Goal: Task Accomplishment & Management: Complete application form

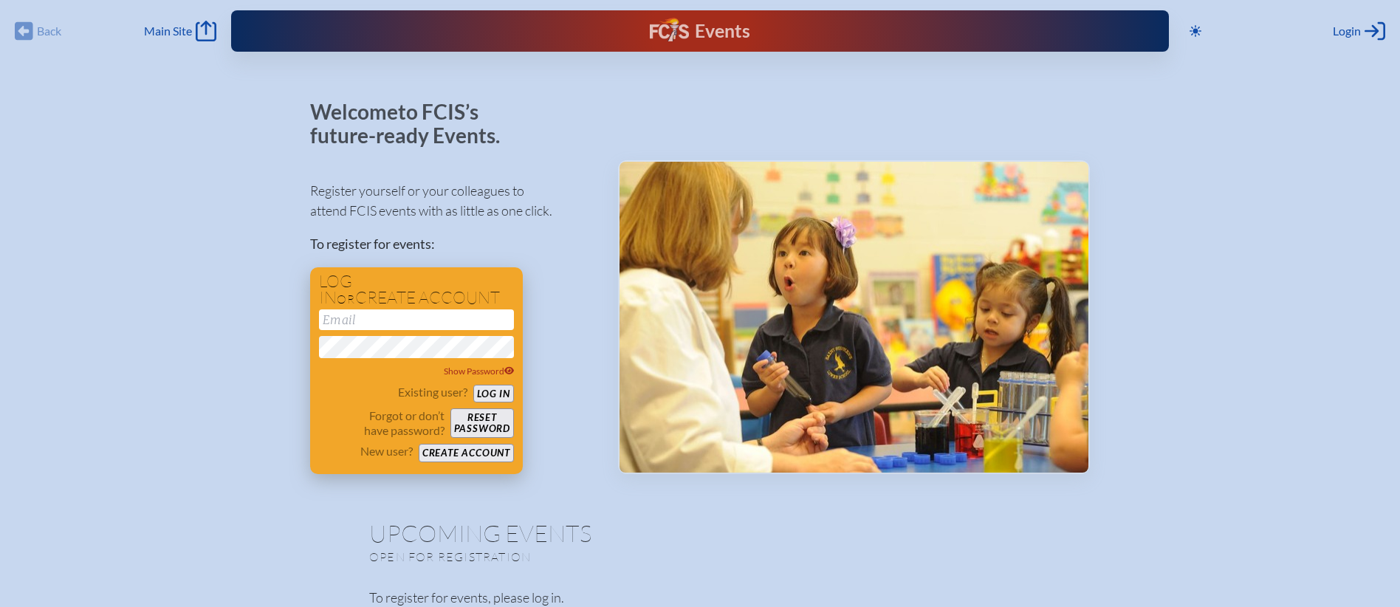
type input "[EMAIL_ADDRESS][DOMAIN_NAME]"
click at [494, 388] on button "Log in" at bounding box center [493, 394] width 41 height 18
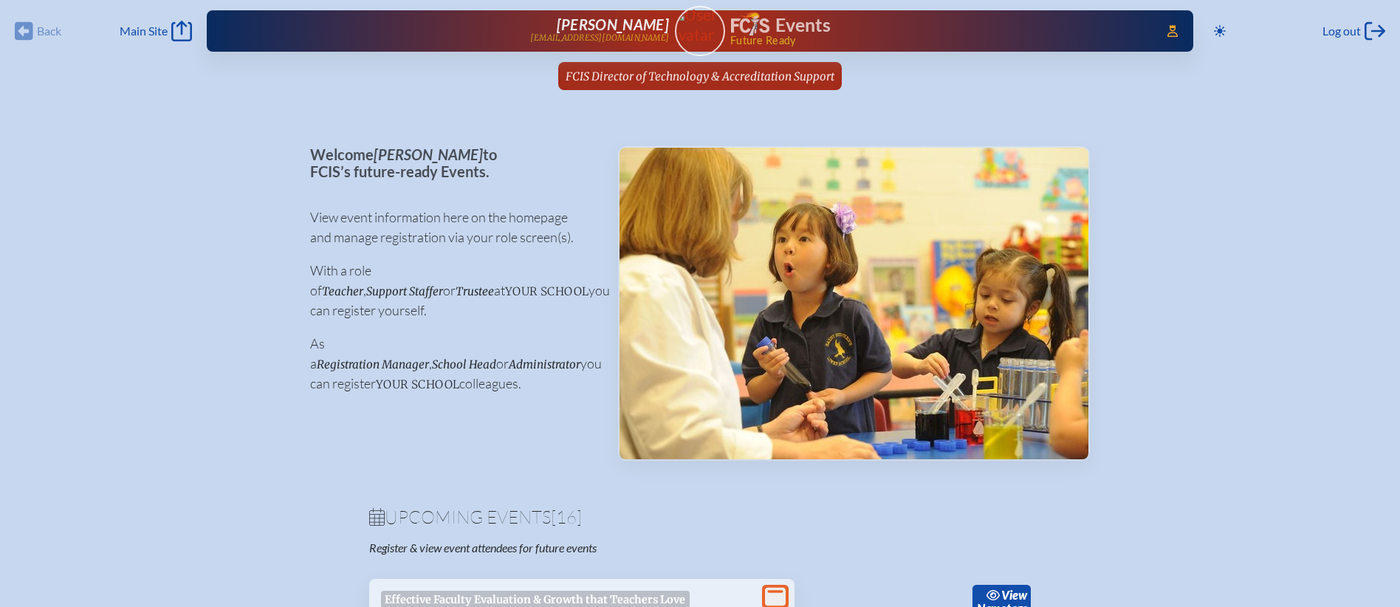
click at [1152, 28] on div "Access Users... Evelyn McCulloch emcculloch@fcis.org Events Future Ready" at bounding box center [700, 30] width 986 height 41
click at [1167, 28] on icon at bounding box center [1172, 31] width 10 height 12
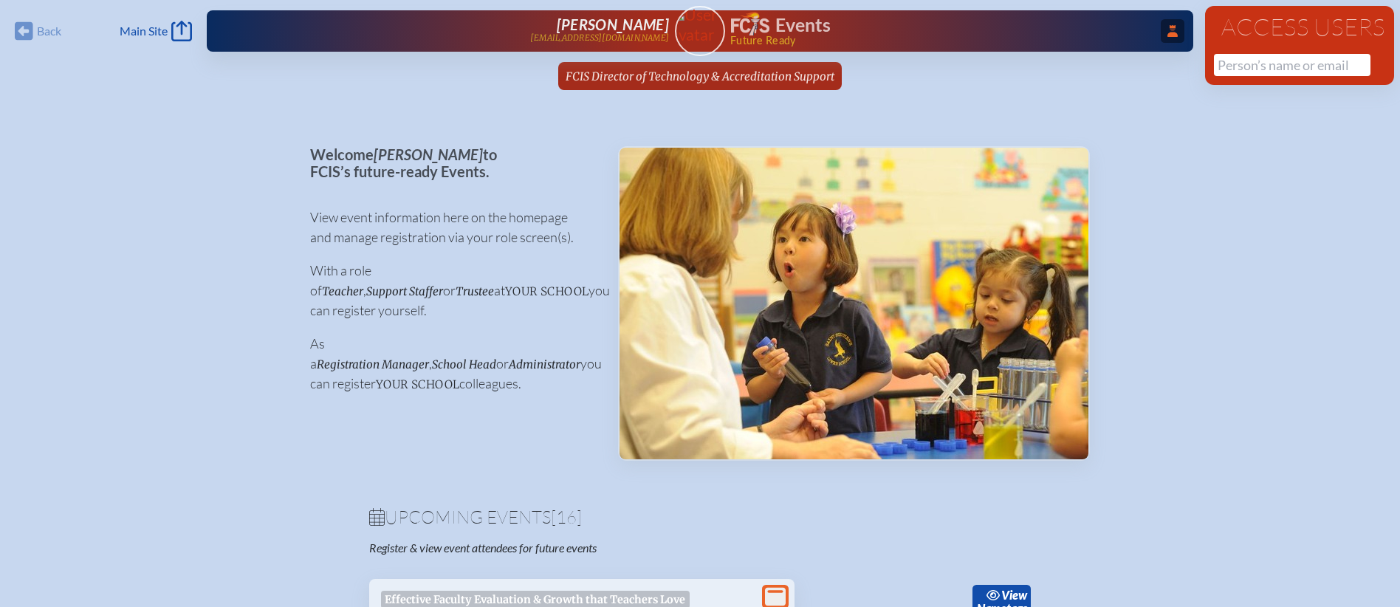
click at [1248, 80] on div "Access Users No results found" at bounding box center [1299, 45] width 189 height 79
click at [1250, 65] on input "text" at bounding box center [1292, 65] width 156 height 22
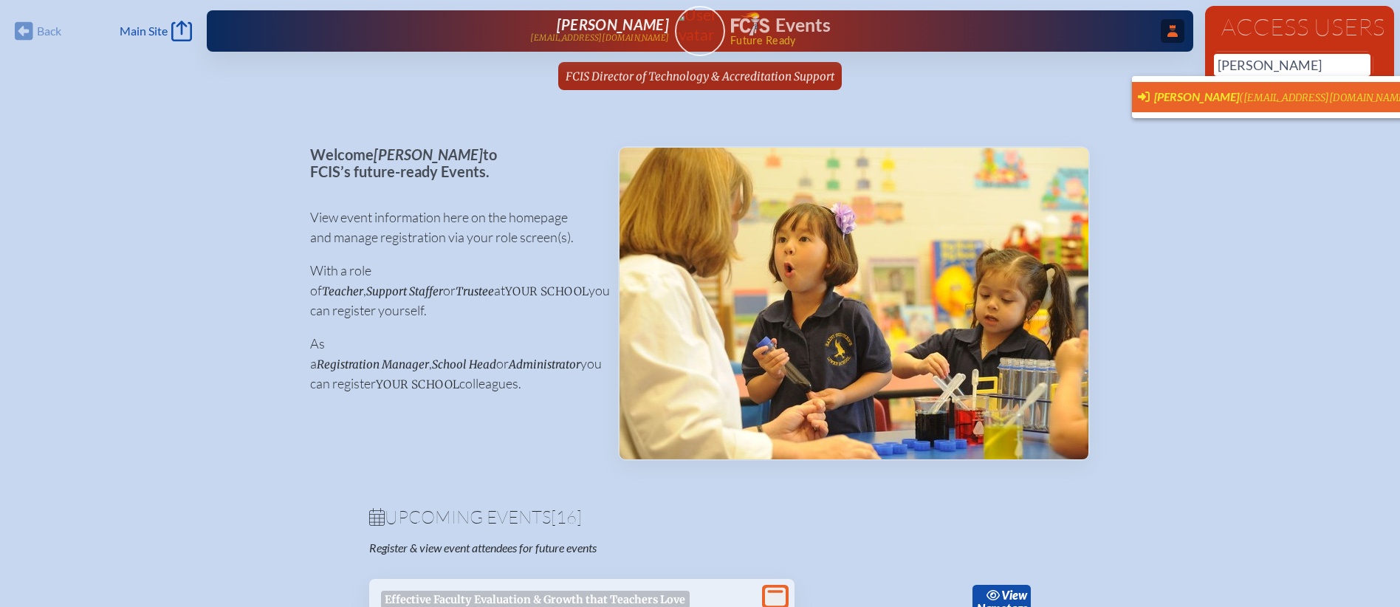
click at [1251, 95] on span "(bketchum@rpds.com)" at bounding box center [1326, 98] width 174 height 13
type input "[EMAIL_ADDRESS][DOMAIN_NAME]"
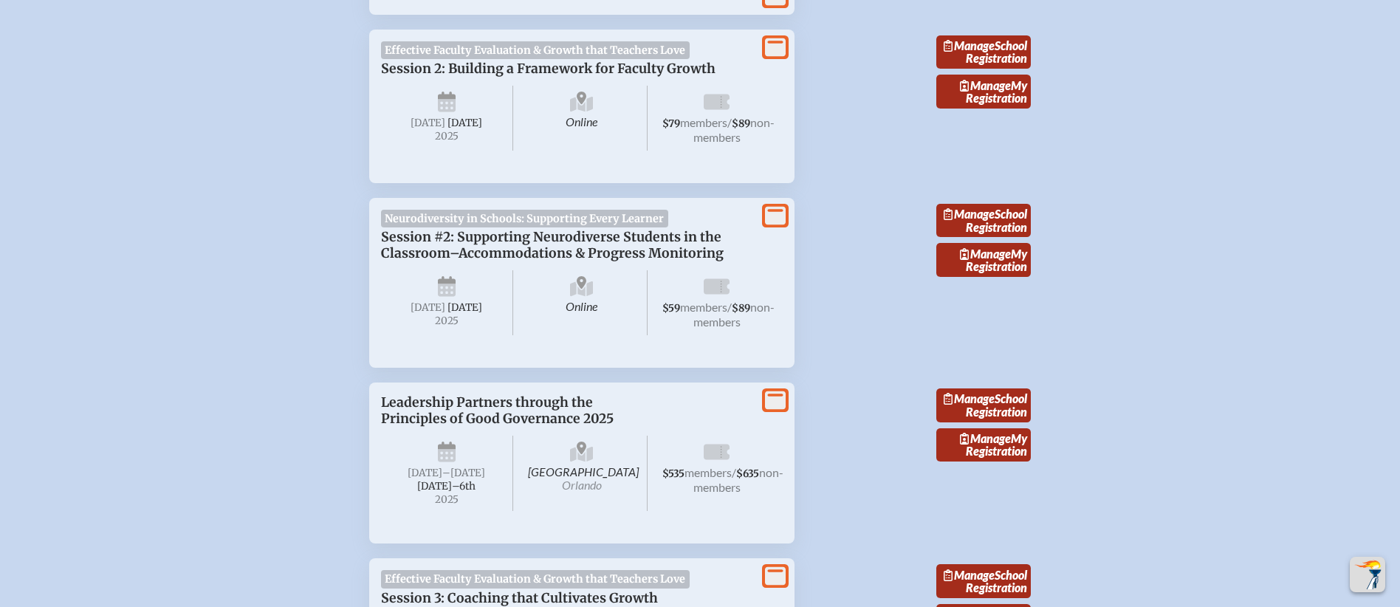
scroll to position [1344, 0]
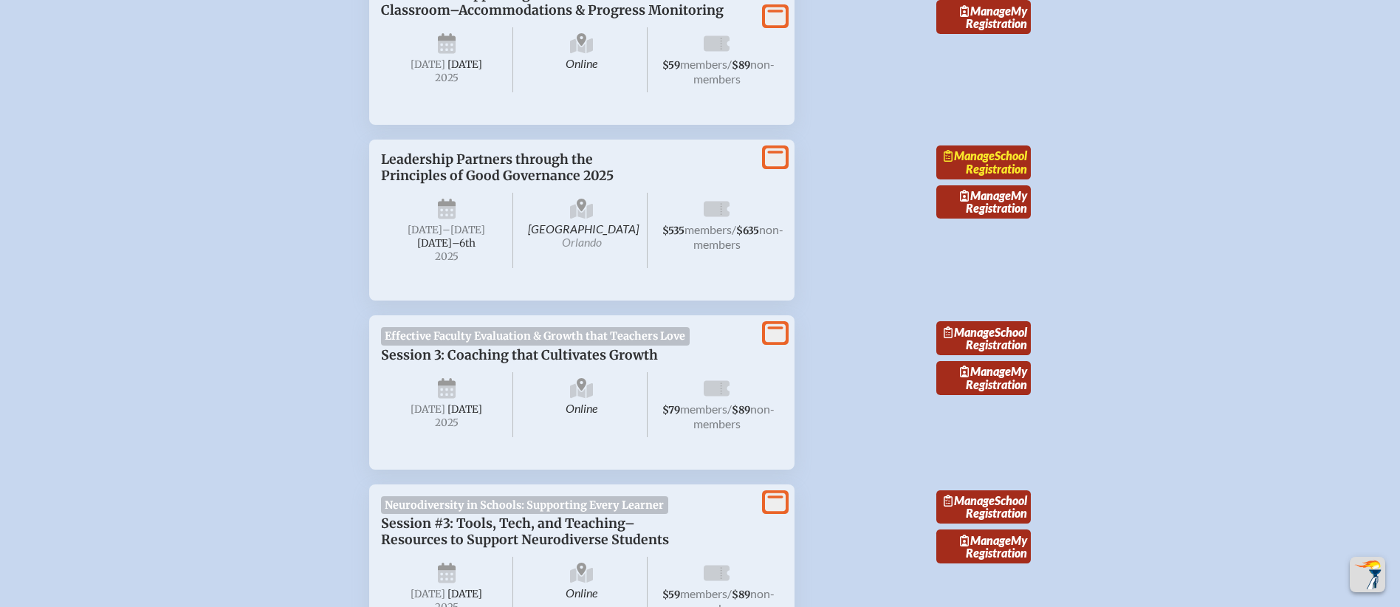
click at [1027, 179] on link "Manage School Registration" at bounding box center [983, 162] width 94 height 34
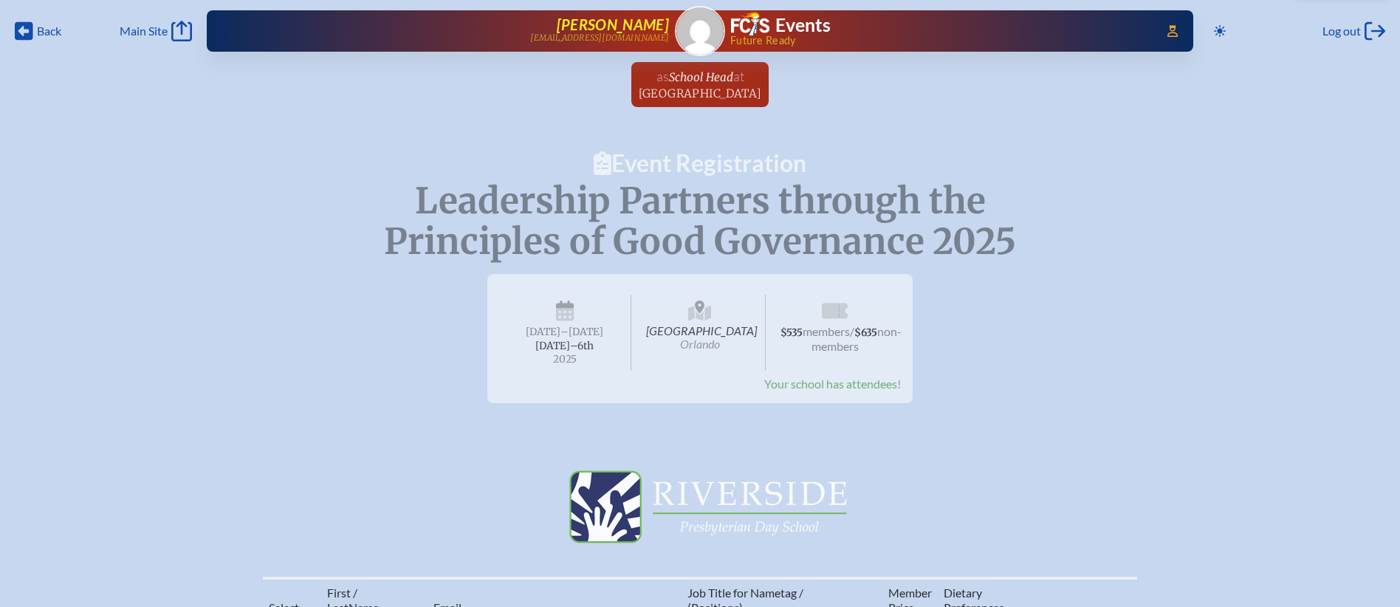
click at [656, 39] on p "[EMAIL_ADDRESS][DOMAIN_NAME]" at bounding box center [599, 38] width 139 height 10
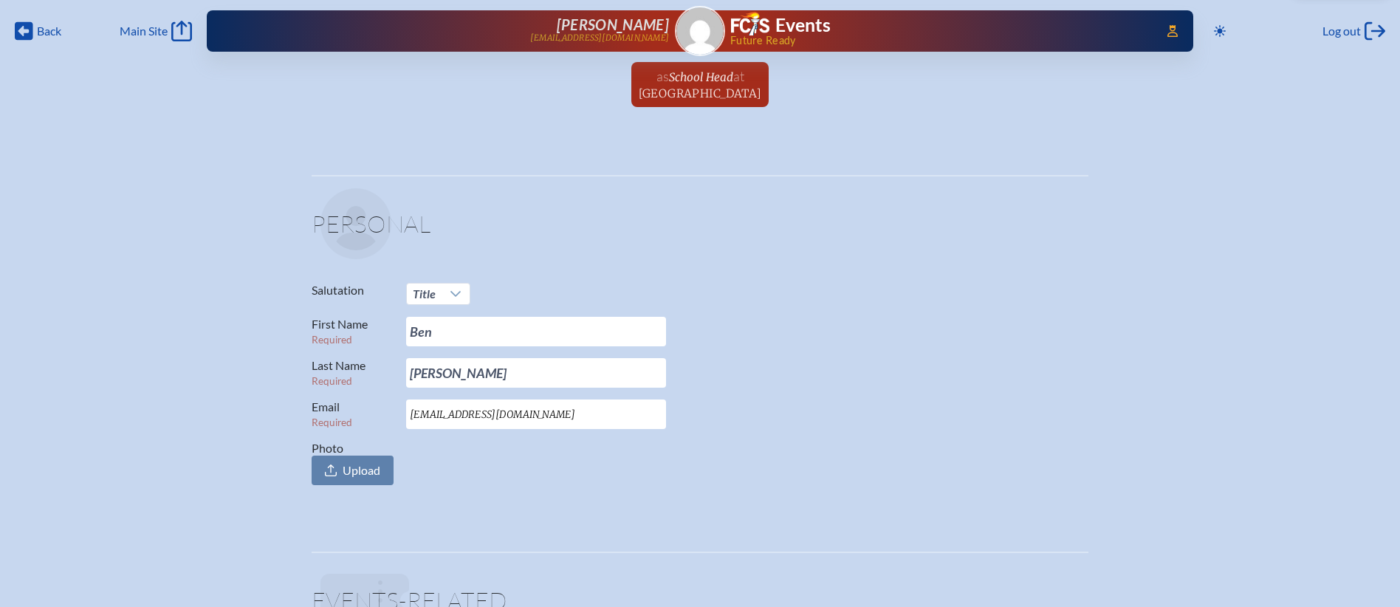
click at [628, 18] on div "Ben Ketchum bketchum@rpds.com" at bounding box center [461, 31] width 415 height 30
click at [616, 32] on div "Ben Ketchum bketchum@rpds.com" at bounding box center [461, 31] width 415 height 30
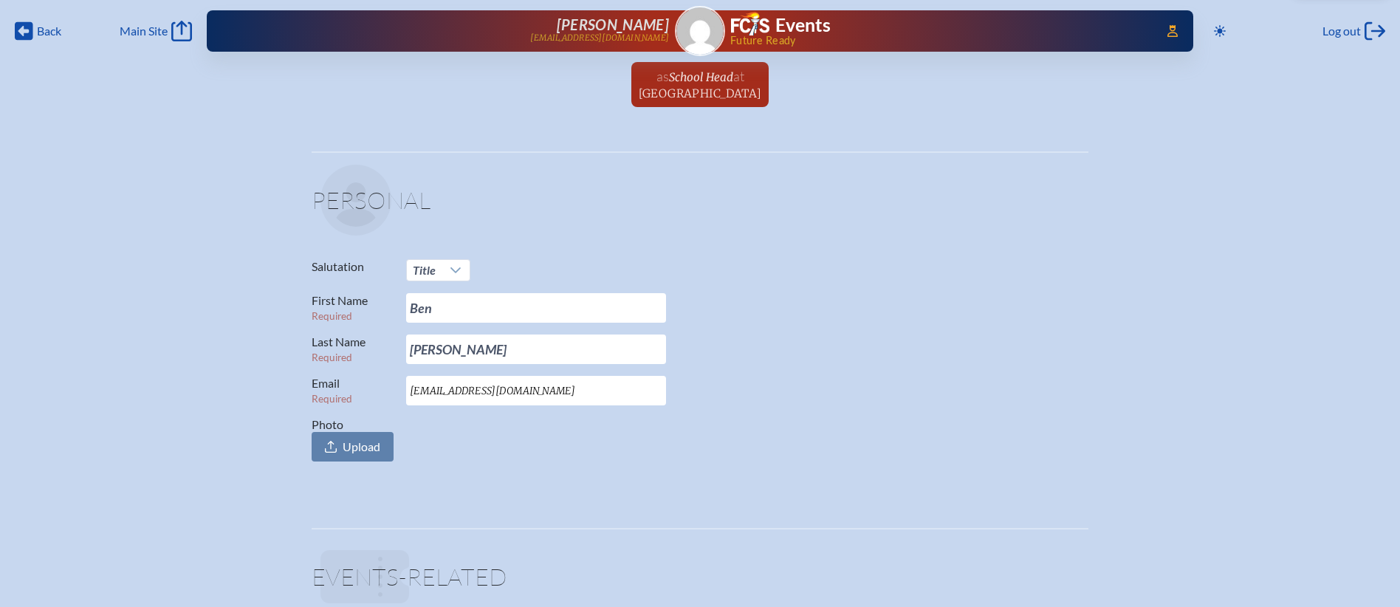
click at [595, 27] on div "Ben Ketchum bketchum@rpds.com" at bounding box center [461, 31] width 415 height 30
click at [712, 72] on span "School Head" at bounding box center [701, 77] width 64 height 14
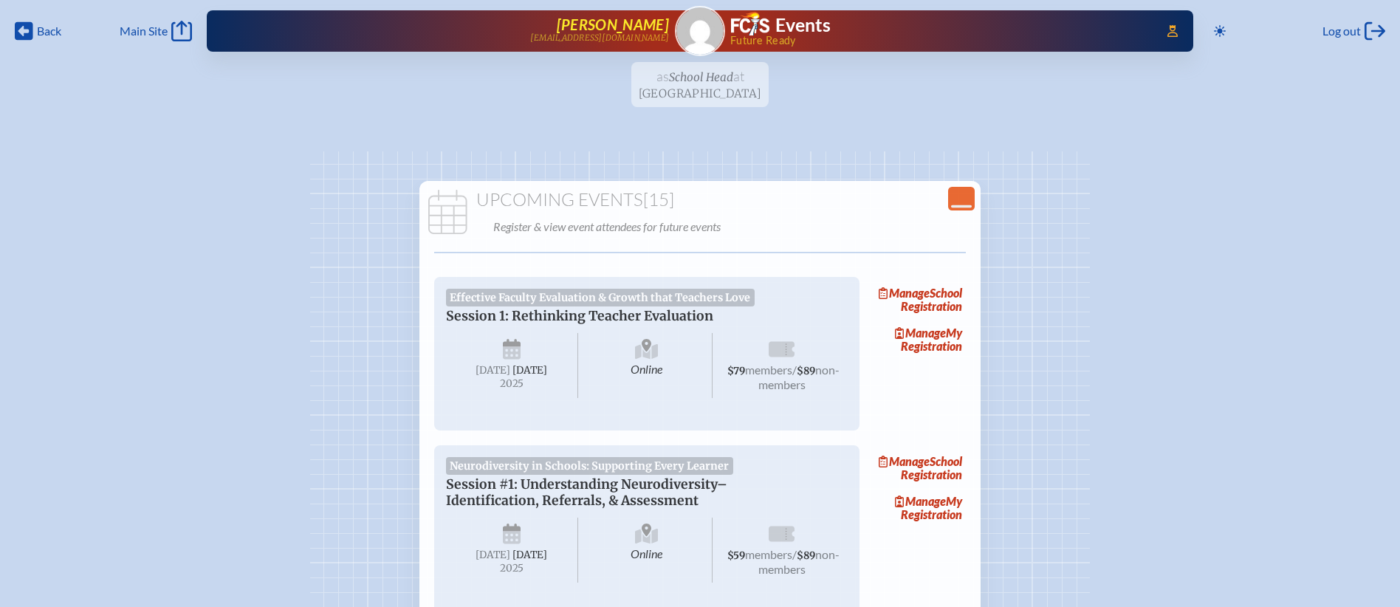
click at [632, 21] on span "[PERSON_NAME]" at bounding box center [613, 25] width 112 height 18
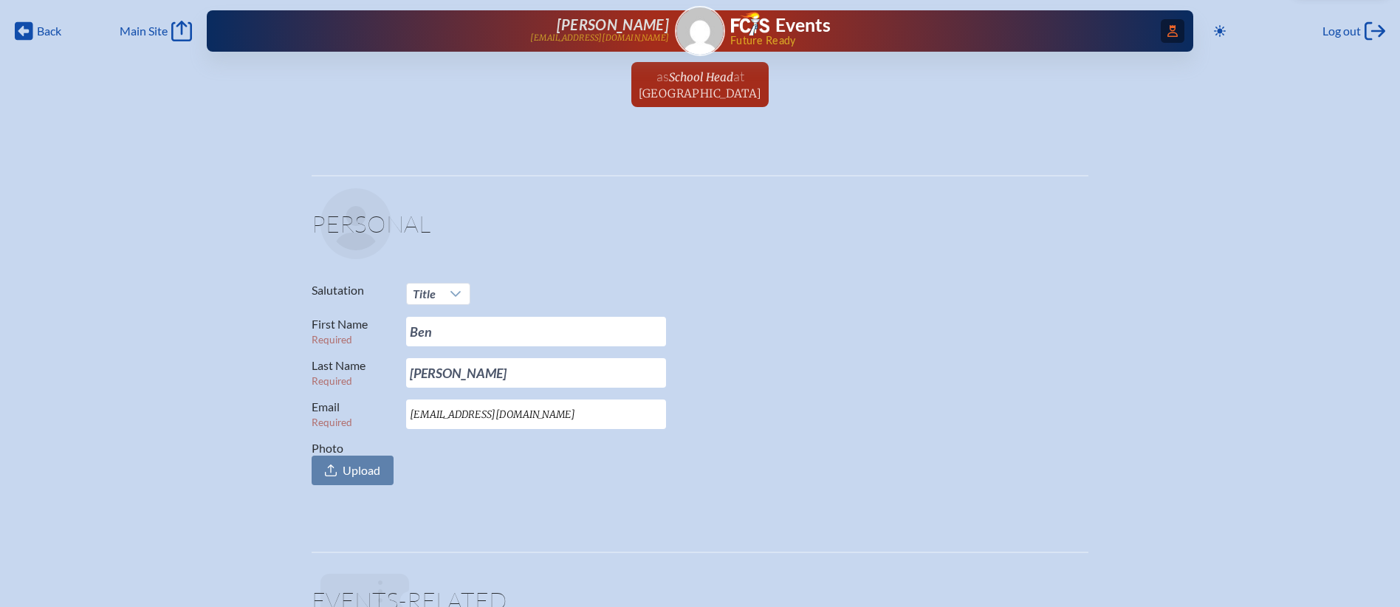
click at [1161, 27] on span "Access Users..." at bounding box center [1172, 31] width 24 height 24
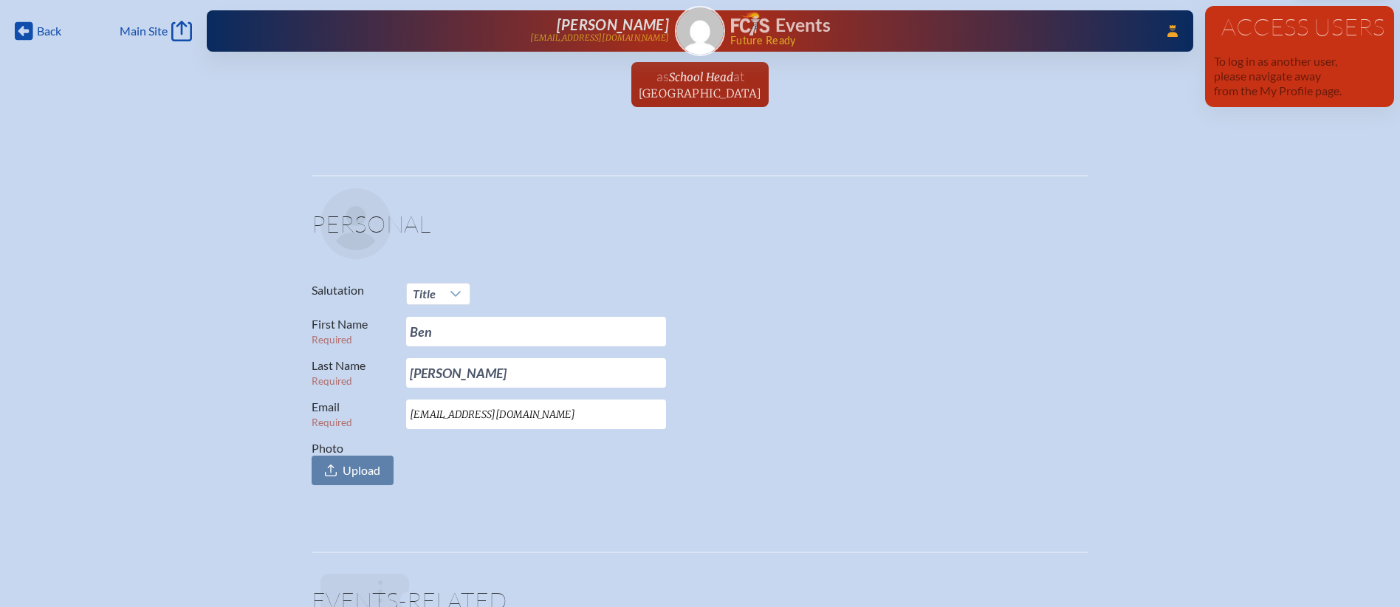
click at [797, 29] on h1 "Events" at bounding box center [802, 25] width 55 height 18
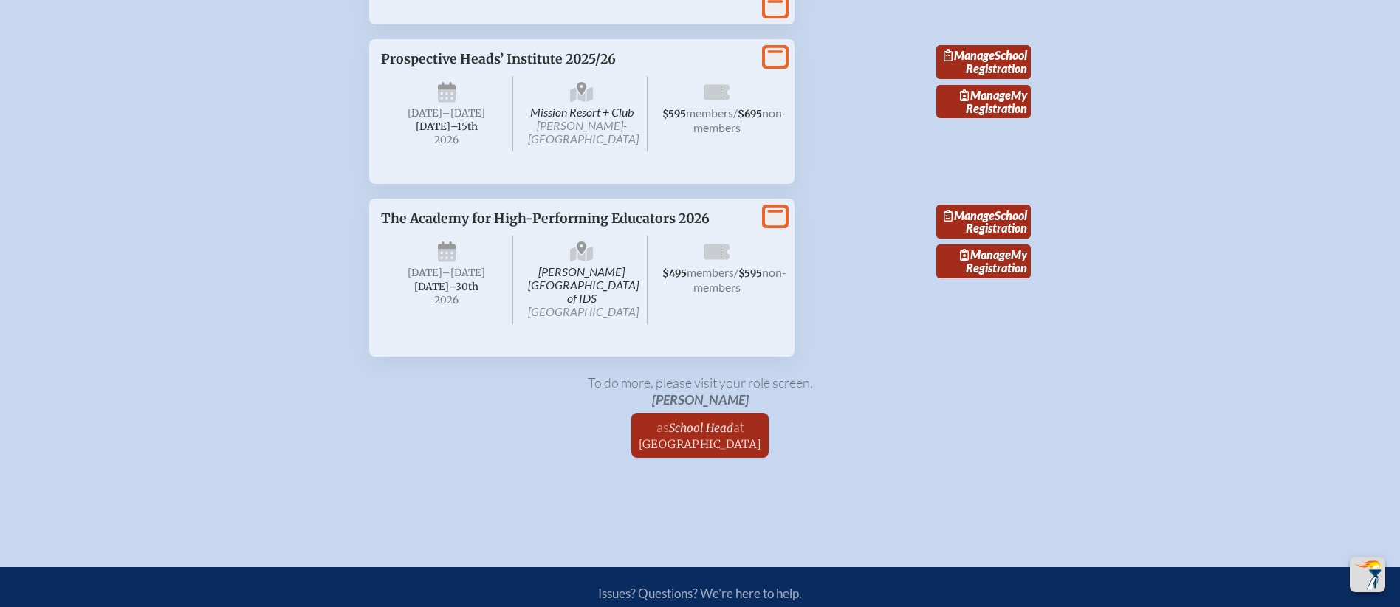
scroll to position [3774, 0]
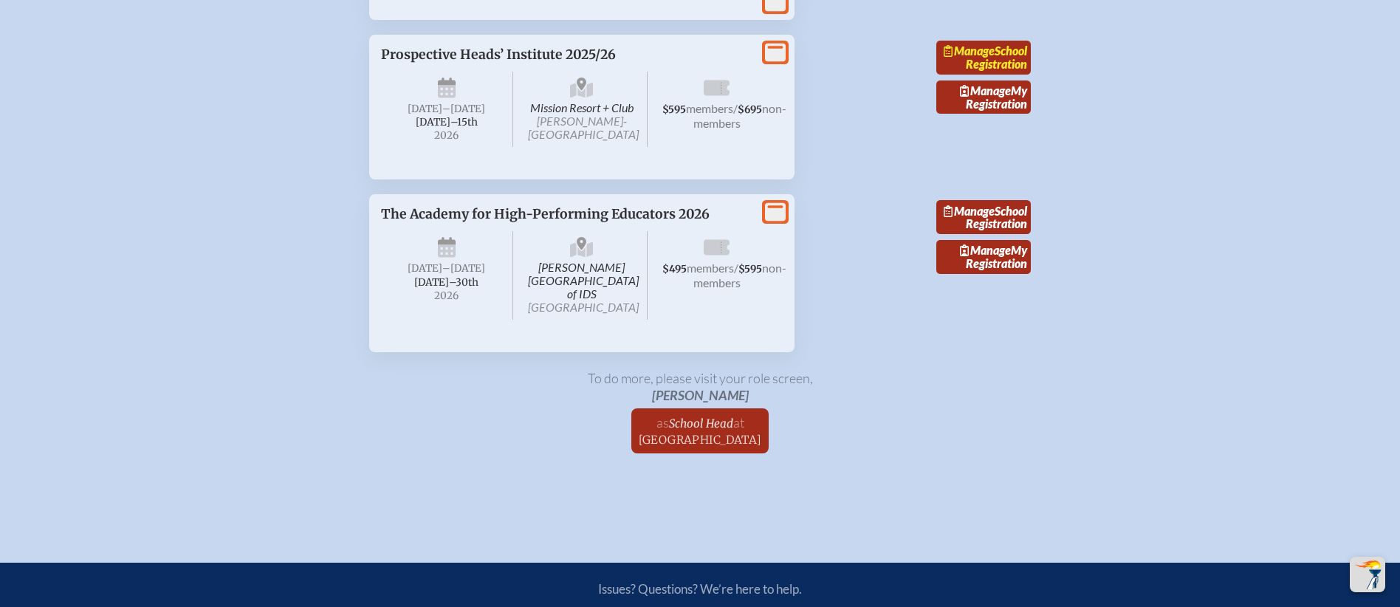
click at [995, 75] on link "Manage School Registration" at bounding box center [983, 58] width 94 height 34
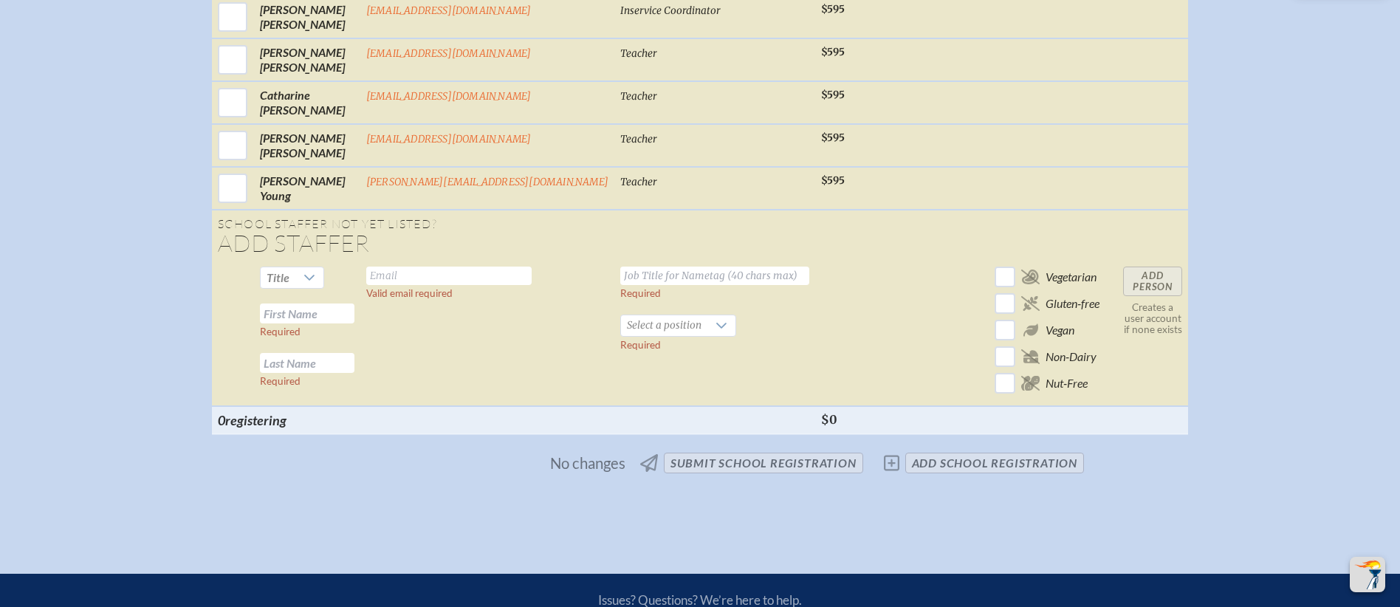
scroll to position [2144, 0]
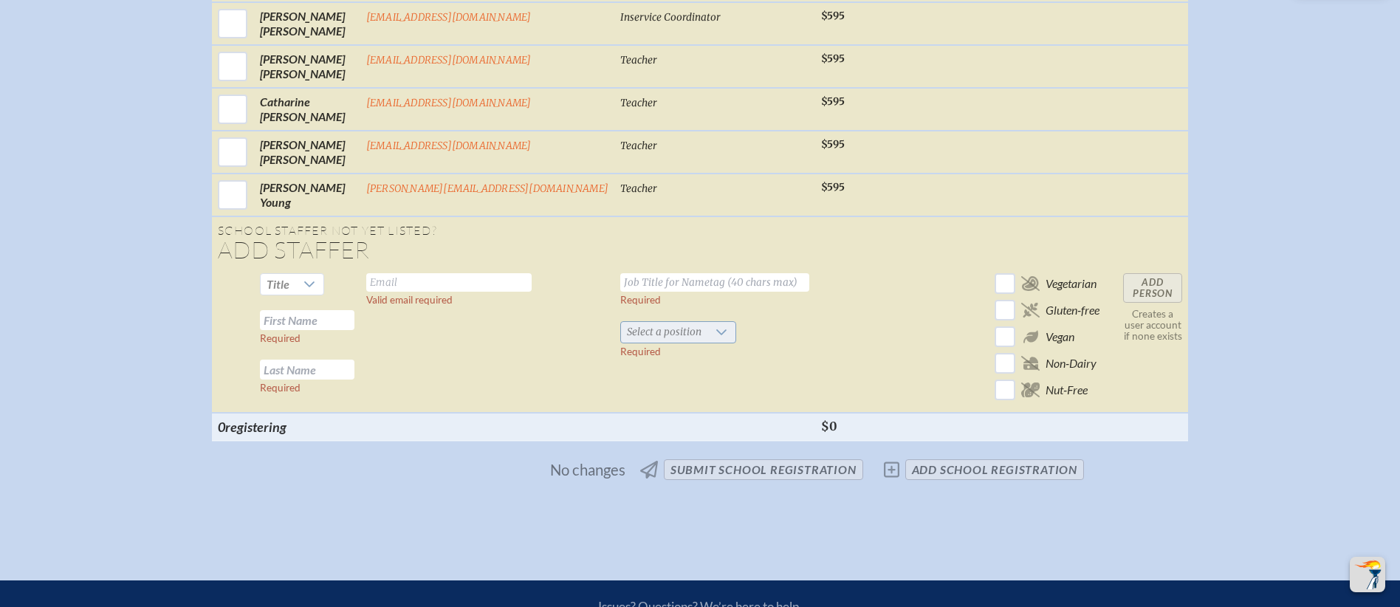
click at [715, 326] on icon at bounding box center [721, 332] width 12 height 12
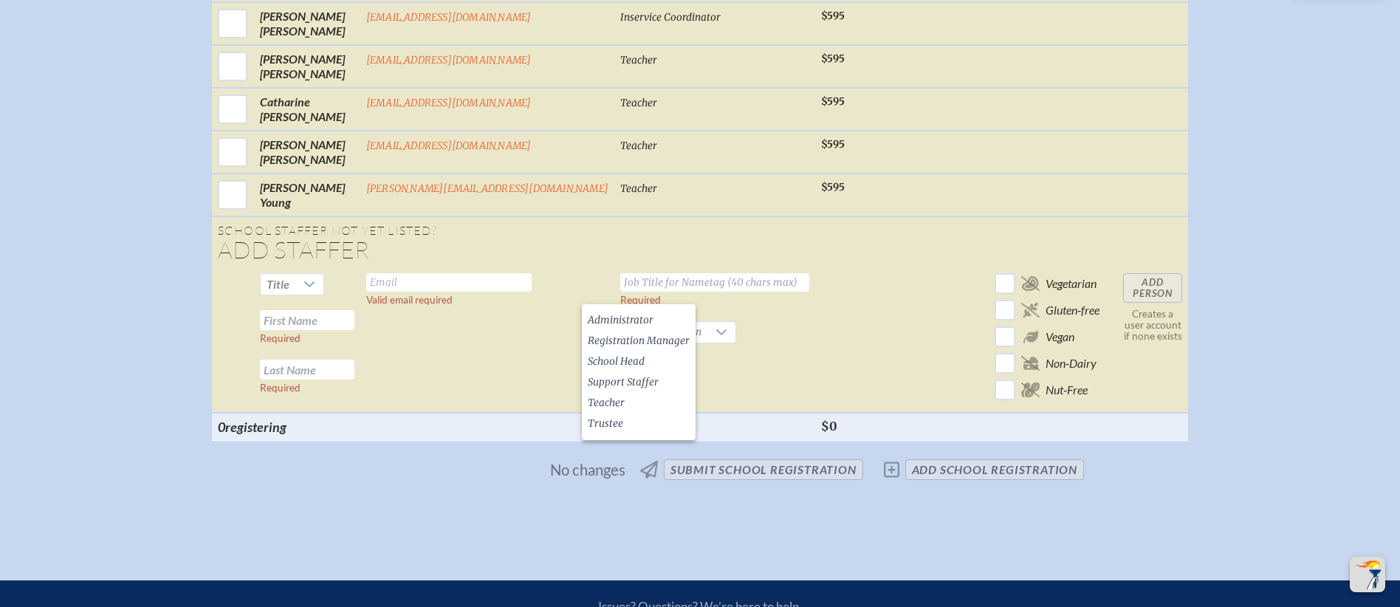
click at [704, 273] on td "Required Select a position Required" at bounding box center [714, 339] width 201 height 145
click at [718, 276] on td "Required Select a position Required" at bounding box center [714, 339] width 201 height 145
click at [643, 267] on td "Required Select a position Required" at bounding box center [714, 339] width 201 height 145
